Goal: Task Accomplishment & Management: Complete application form

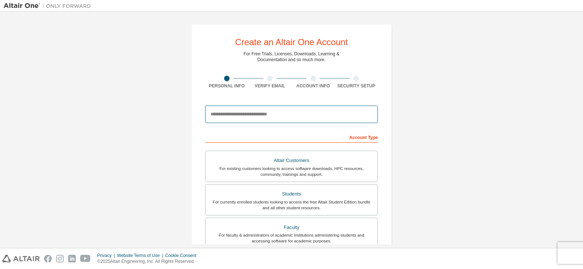
click at [262, 112] on input "email" at bounding box center [291, 114] width 173 height 17
type input "**********"
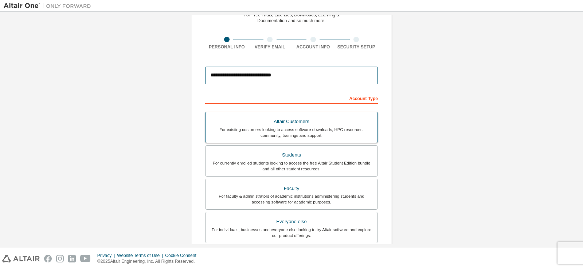
scroll to position [40, 0]
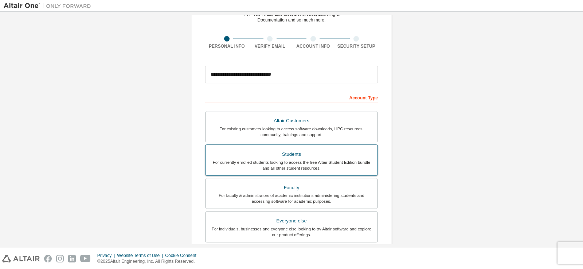
click at [310, 151] on div "Students" at bounding box center [291, 154] width 163 height 10
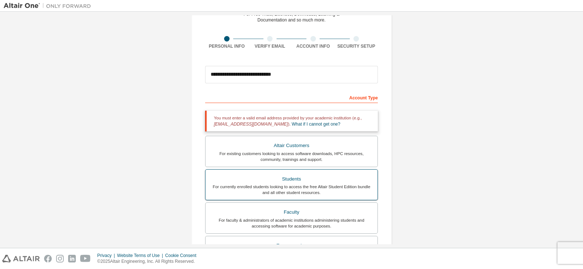
click at [303, 179] on div "Students" at bounding box center [291, 179] width 163 height 10
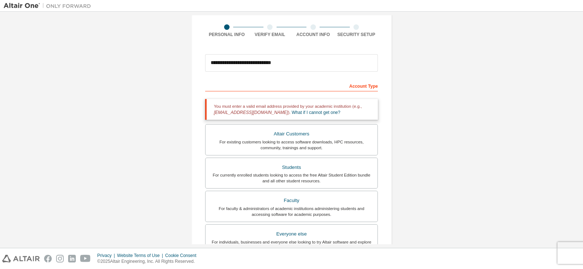
scroll to position [51, 0]
click at [300, 162] on label "Students For currently enrolled students looking to access the free Altair Stud…" at bounding box center [291, 173] width 173 height 31
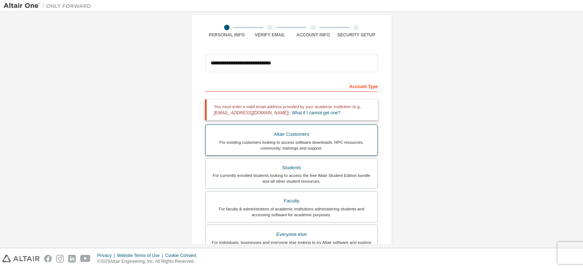
click at [301, 137] on div "Altair Customers" at bounding box center [291, 134] width 163 height 10
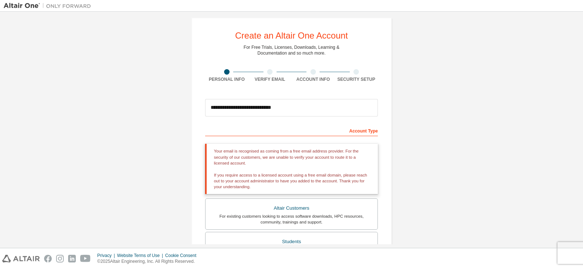
scroll to position [8, 0]
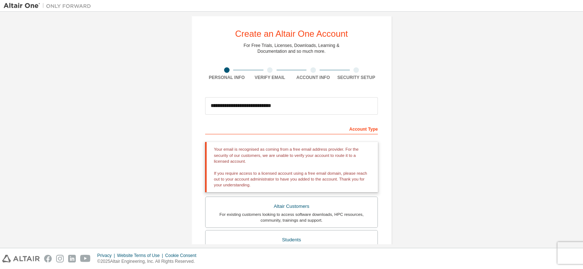
click at [318, 123] on div "Account Type" at bounding box center [291, 129] width 173 height 12
click at [286, 160] on div "Your email is recognised as coming from a free email address provider. For the …" at bounding box center [291, 167] width 173 height 50
click at [270, 207] on div "Altair Customers" at bounding box center [291, 206] width 163 height 10
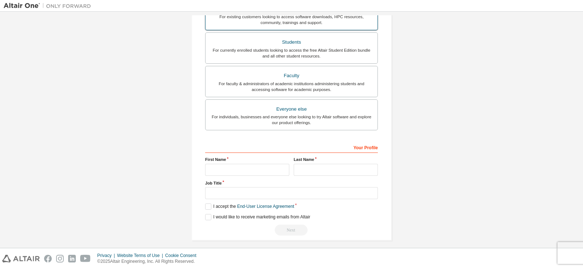
scroll to position [211, 0]
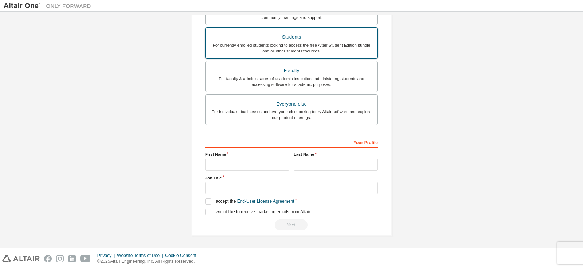
click at [291, 33] on div "Students" at bounding box center [291, 37] width 163 height 10
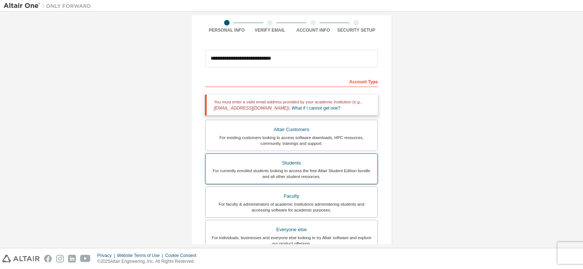
scroll to position [54, 0]
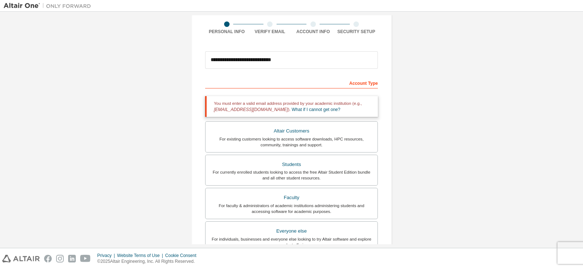
click at [291, 33] on div "Account Info" at bounding box center [312, 32] width 43 height 6
click at [287, 60] on input "**********" at bounding box center [291, 59] width 173 height 17
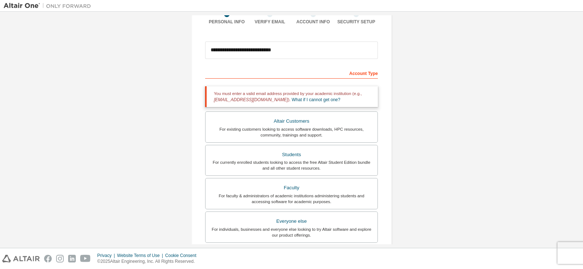
scroll to position [182, 0]
